Goal: Task Accomplishment & Management: Manage account settings

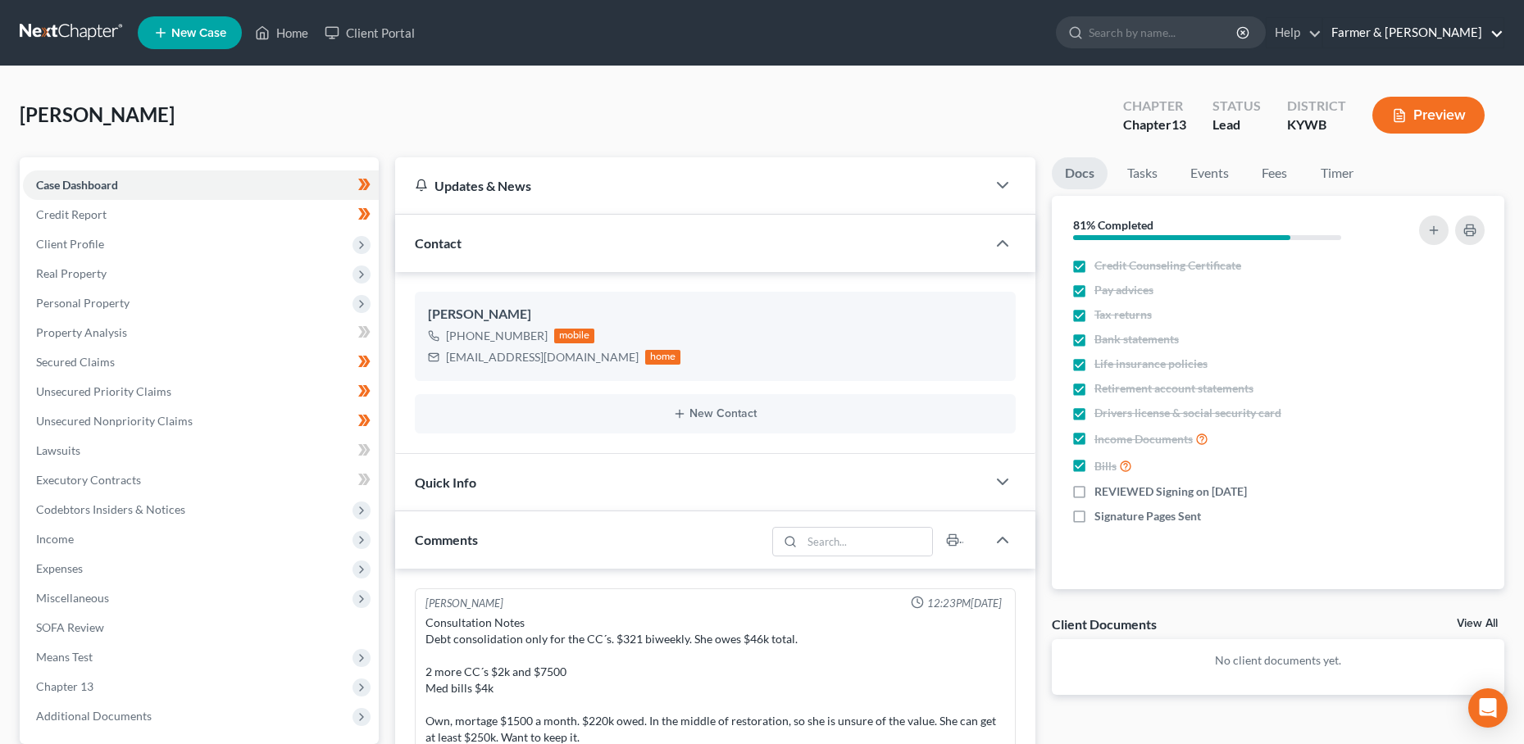
scroll to position [548, 0]
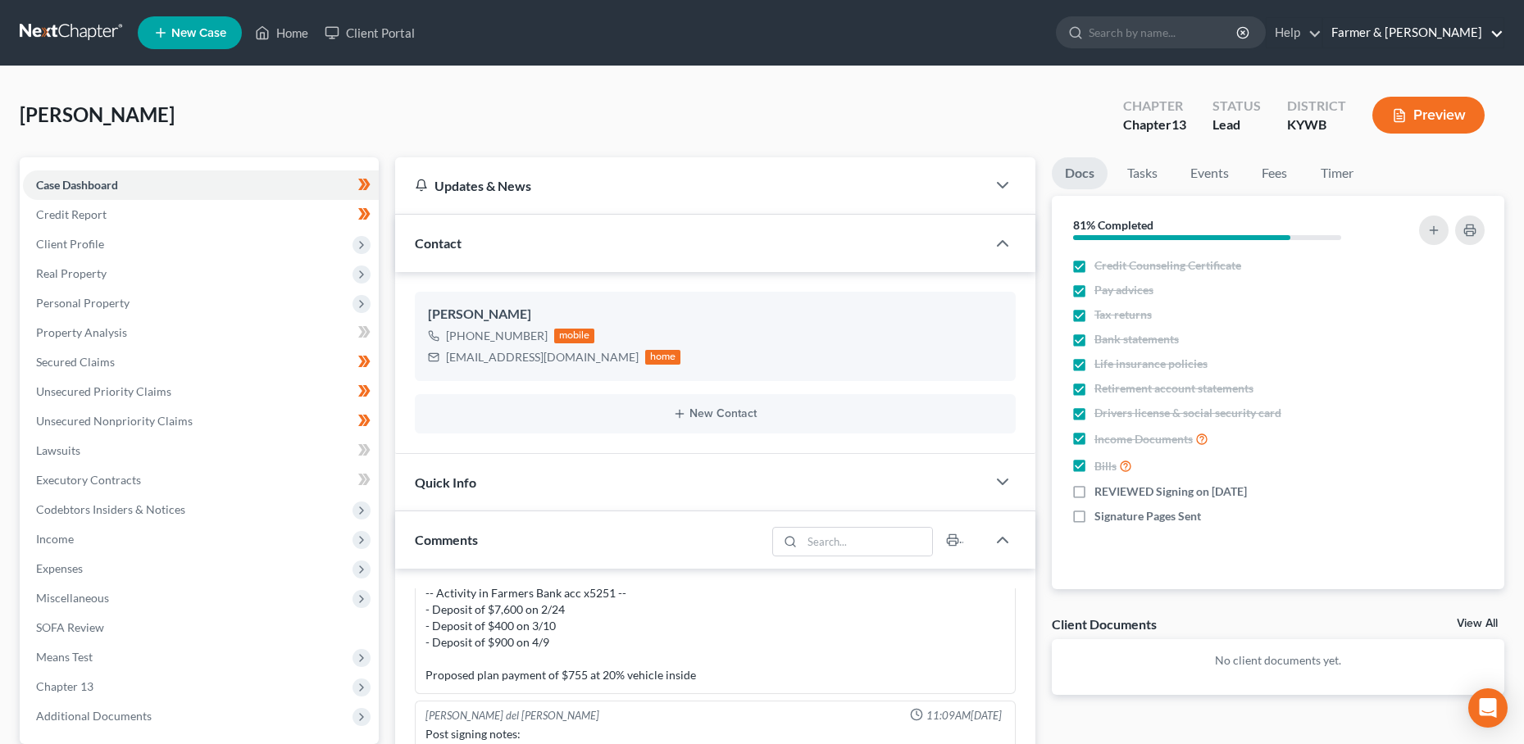
click at [1463, 31] on link "Farmer & [PERSON_NAME]" at bounding box center [1413, 33] width 180 height 30
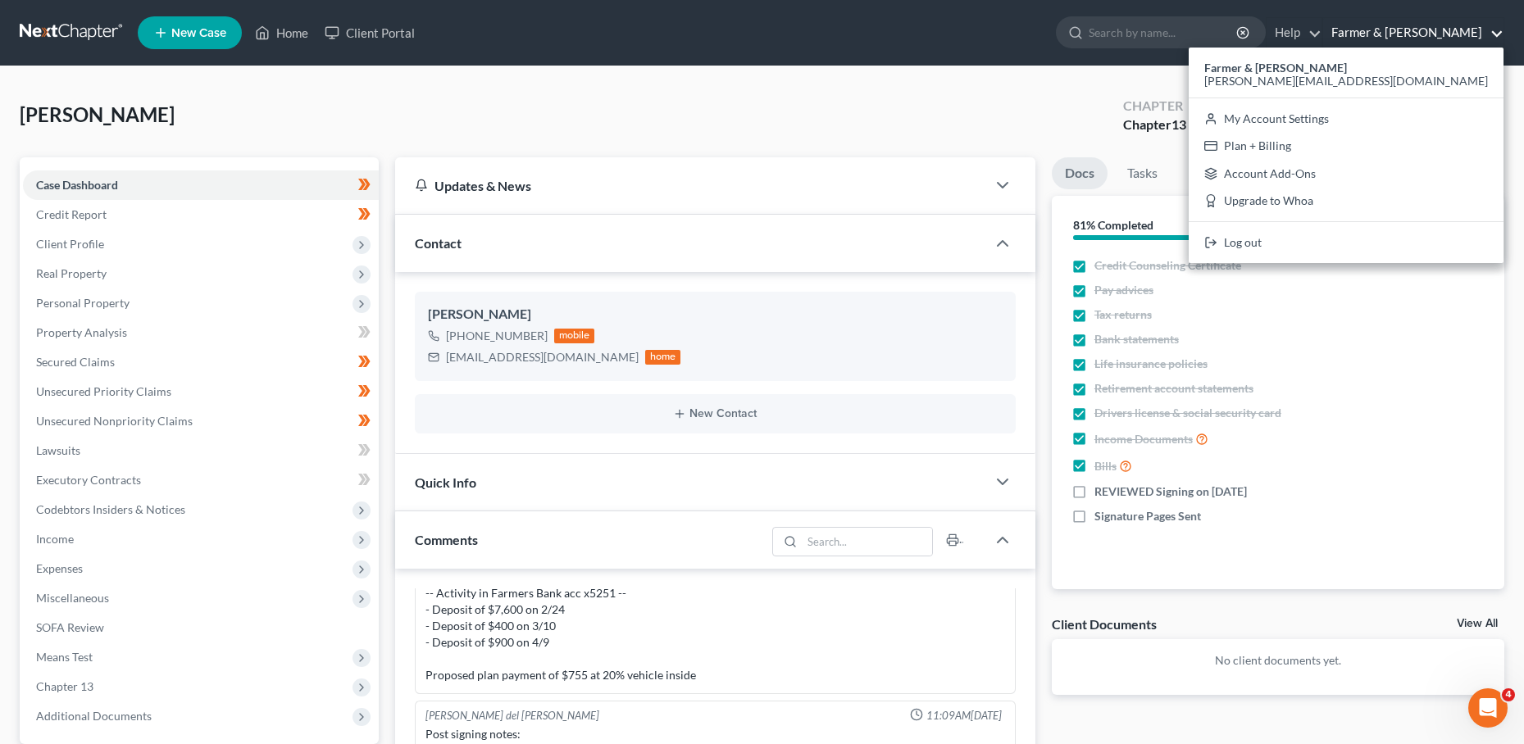
scroll to position [0, 0]
click at [1427, 112] on link "My Account Settings" at bounding box center [1346, 119] width 315 height 28
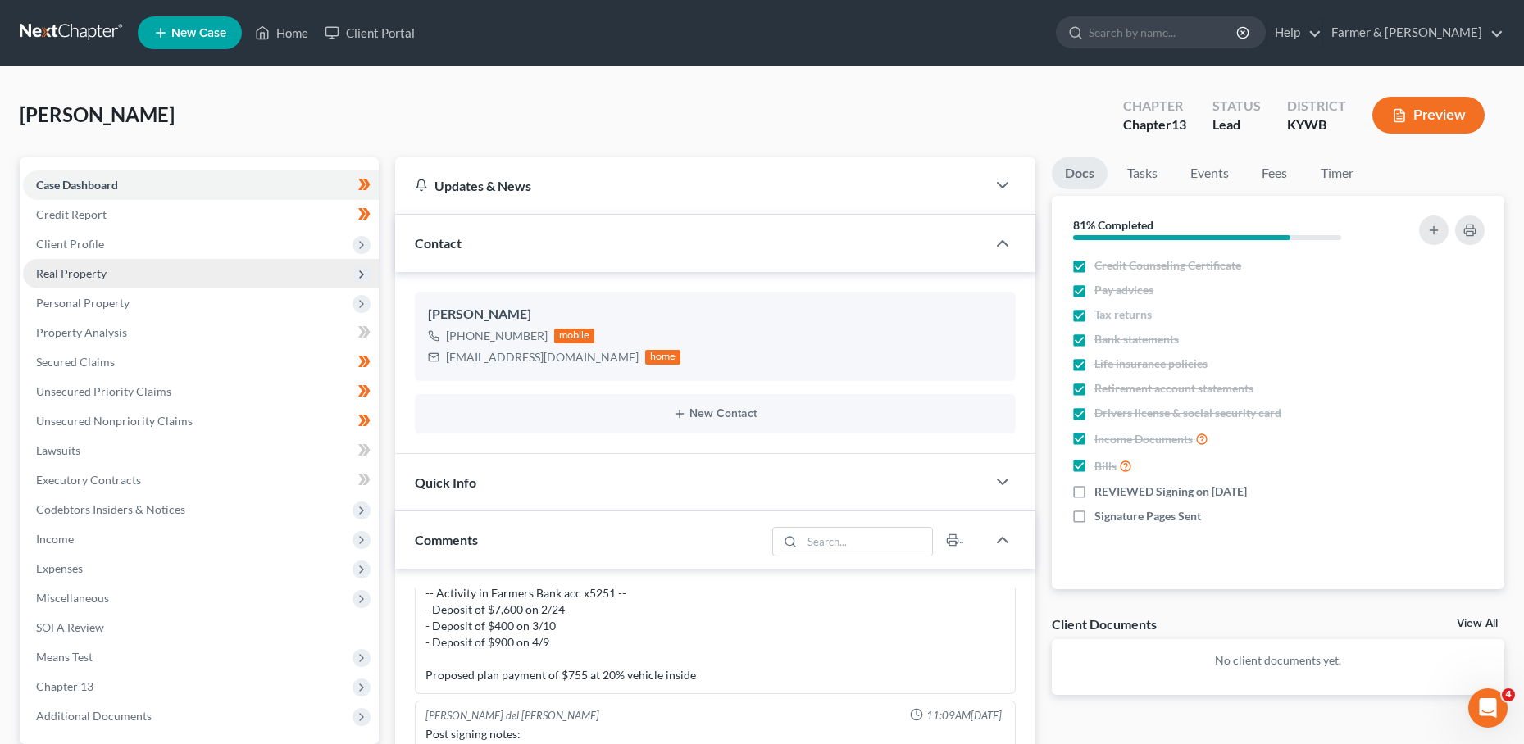
select select "23"
select select "18"
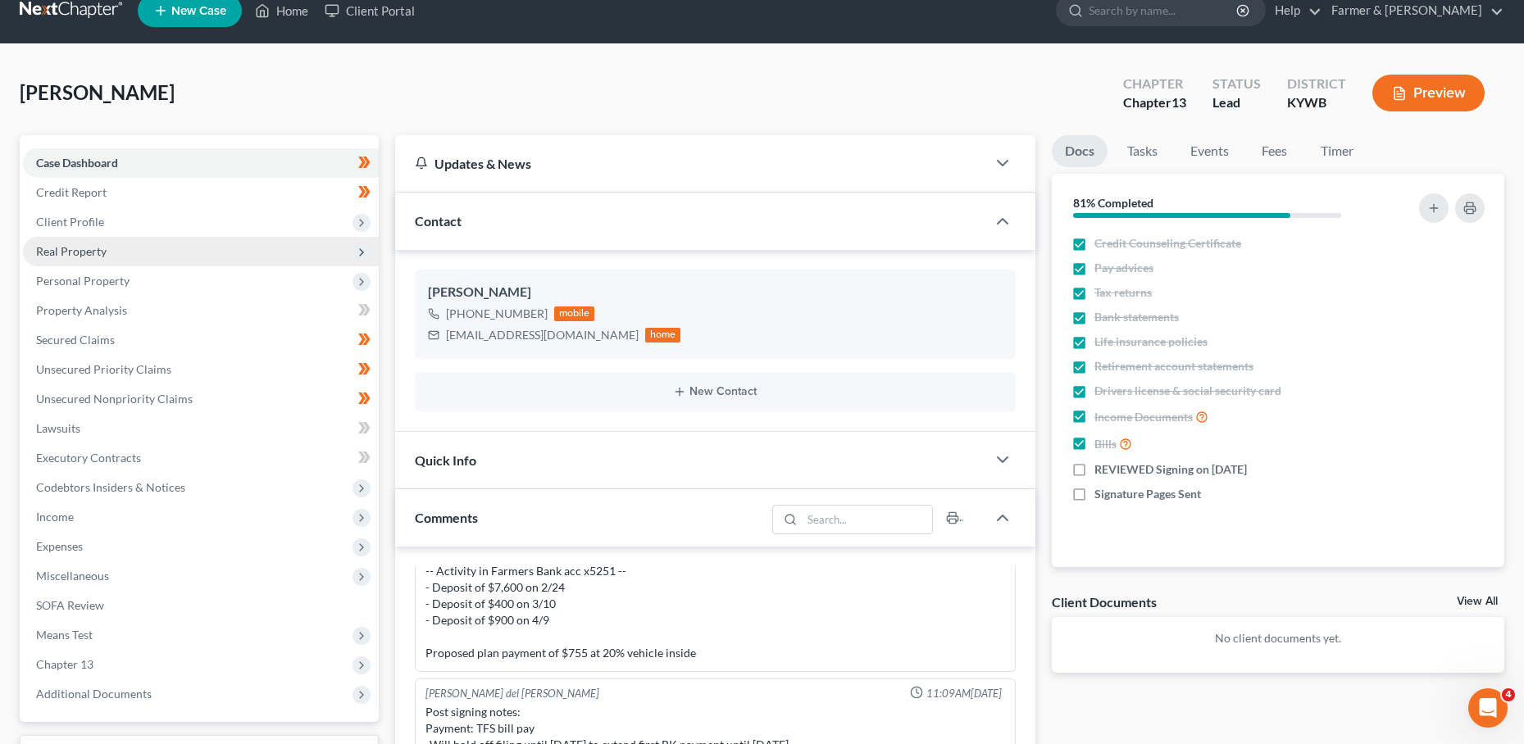
scroll to position [20, 0]
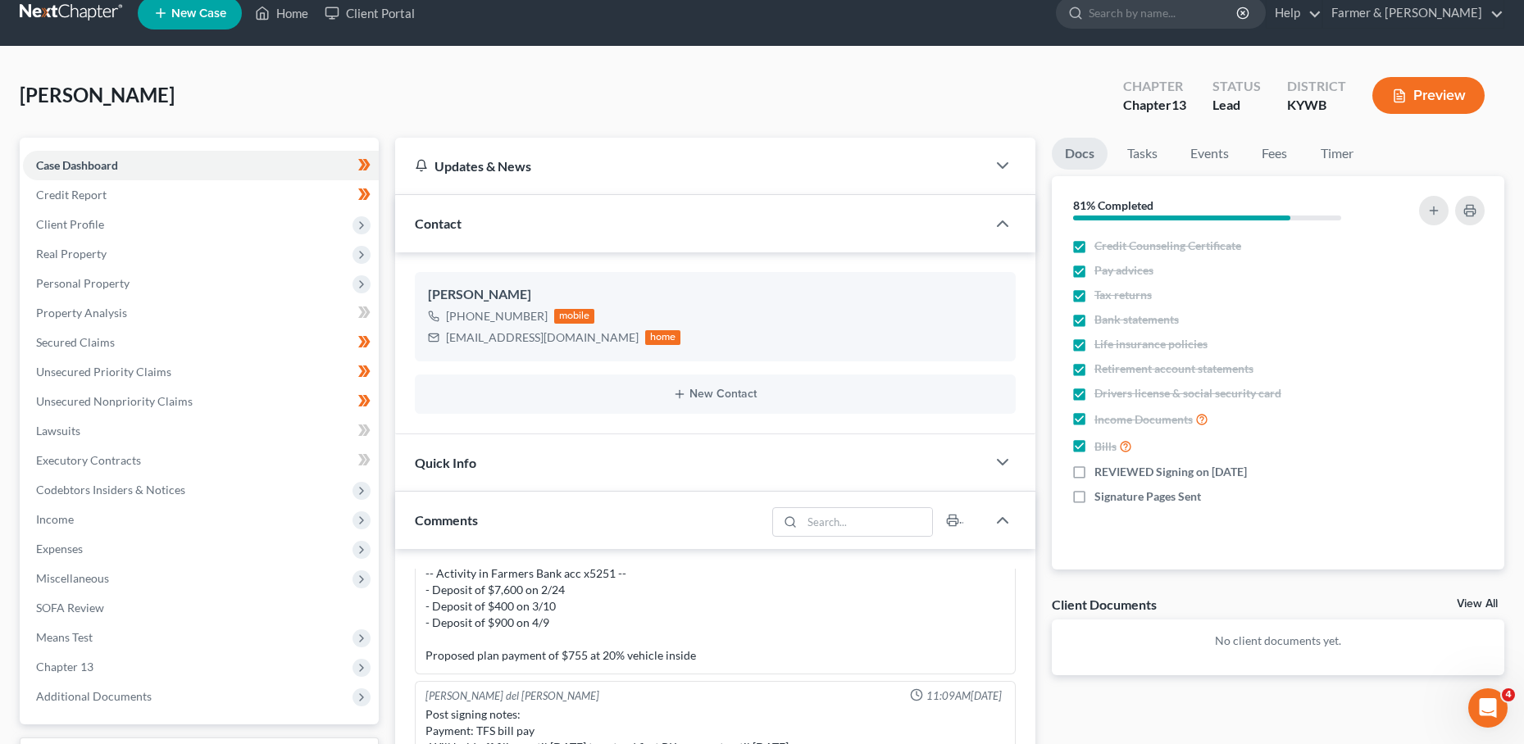
click at [1481, 103] on button "Preview" at bounding box center [1428, 95] width 112 height 37
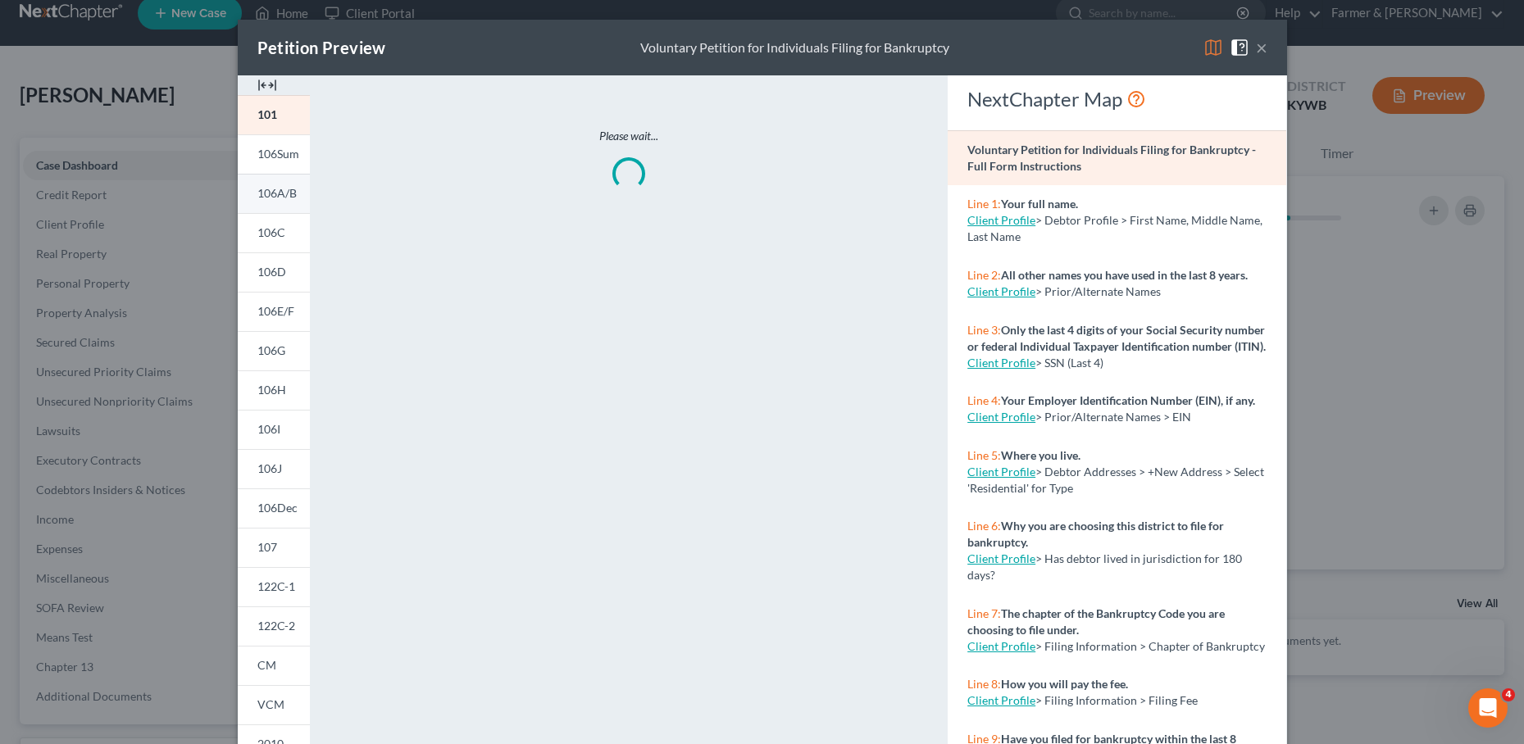
click at [271, 195] on span "106A/B" at bounding box center [276, 193] width 39 height 14
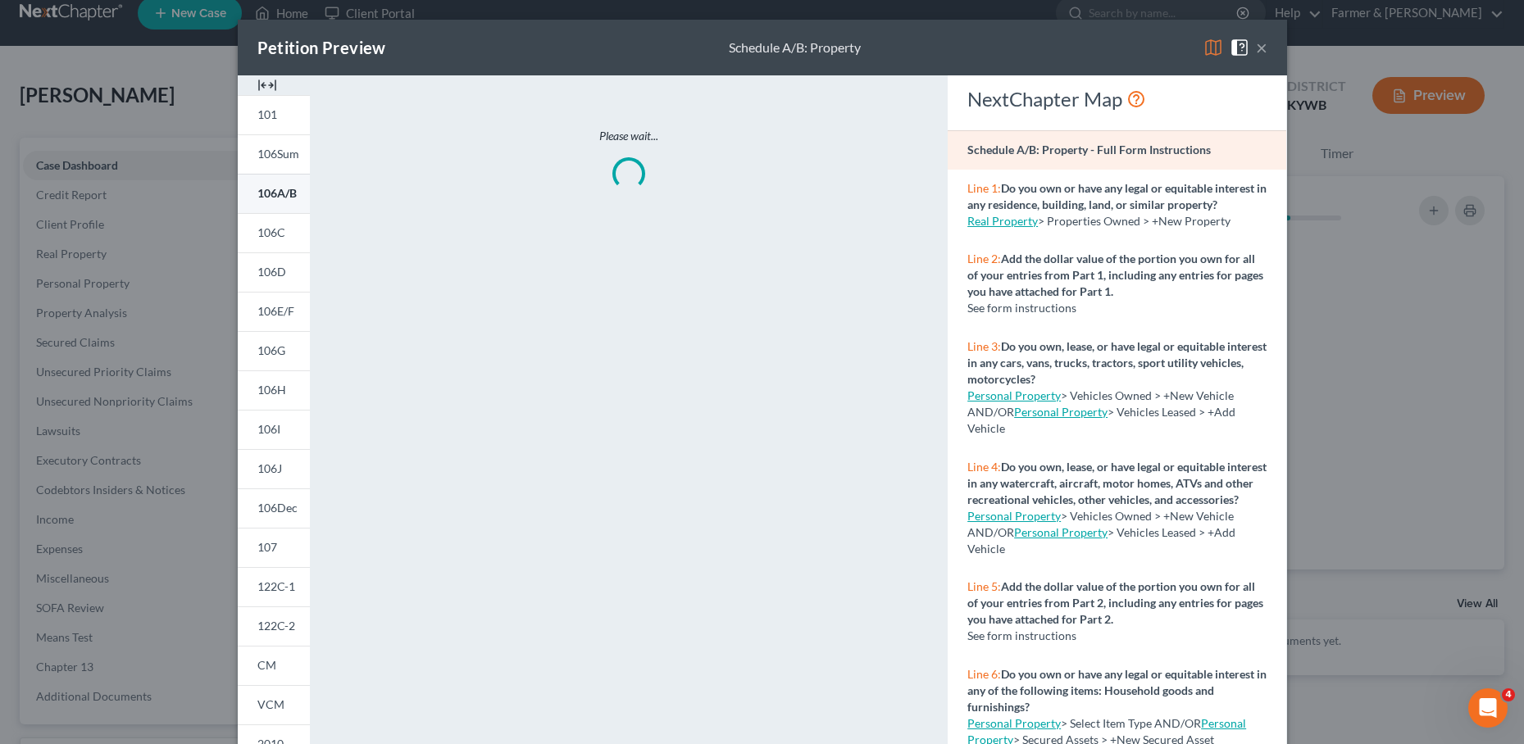
click at [271, 195] on span "106A/B" at bounding box center [276, 193] width 39 height 14
